Goal: Transaction & Acquisition: Purchase product/service

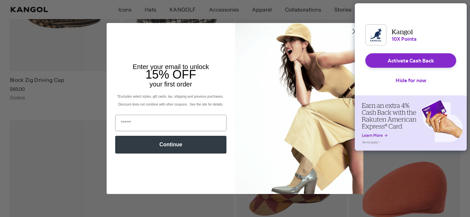
click at [415, 85] on button "Hide for now" at bounding box center [410, 80] width 41 height 14
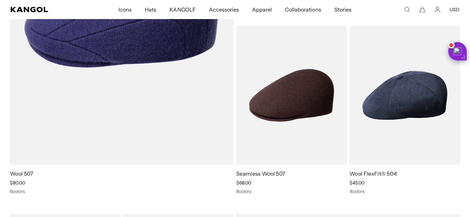
scroll to position [603, 0]
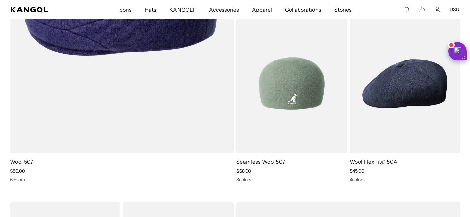
click at [296, 95] on img at bounding box center [291, 83] width 111 height 139
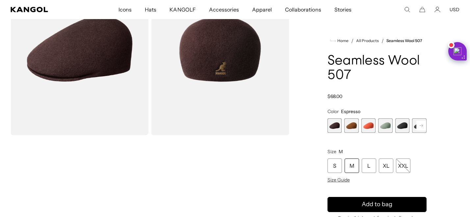
scroll to position [0, 136]
click at [248, 101] on img "Gallery Viewer" at bounding box center [220, 49] width 138 height 172
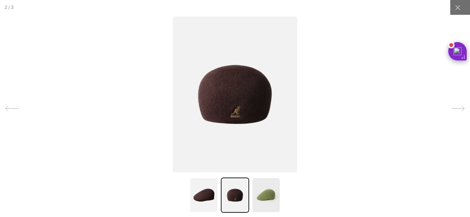
scroll to position [0, 0]
click at [457, 108] on icon at bounding box center [458, 108] width 13 height 13
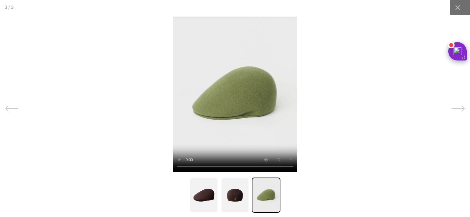
scroll to position [0, 136]
click at [457, 7] on icon at bounding box center [457, 7] width 5 height 5
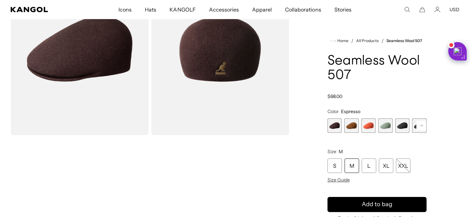
click at [370, 126] on span "3 of 9" at bounding box center [368, 126] width 14 height 14
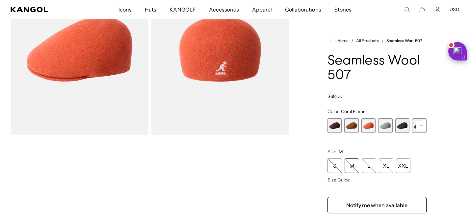
scroll to position [0, 136]
click at [421, 126] on rect at bounding box center [421, 126] width 10 height 10
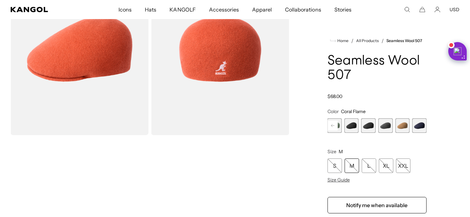
click at [421, 126] on span "9 of 9" at bounding box center [419, 126] width 14 height 14
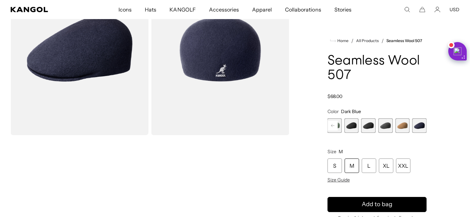
click at [402, 127] on span "8 of 9" at bounding box center [402, 126] width 14 height 14
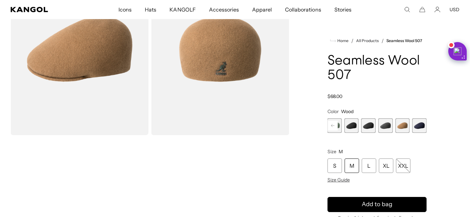
scroll to position [0, 136]
